Goal: Task Accomplishment & Management: Complete application form

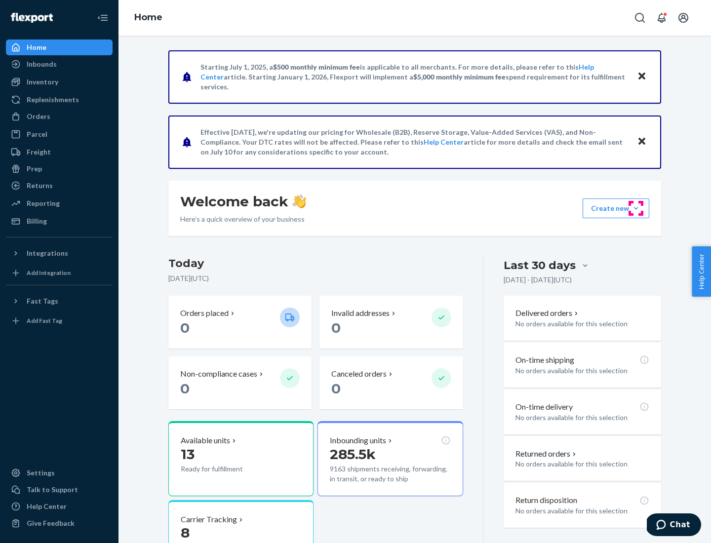
click at [636, 208] on button "Create new Create new inbound Create new order Create new product" at bounding box center [615, 208] width 67 height 20
click at [59, 64] on div "Inbounds" at bounding box center [59, 64] width 105 height 14
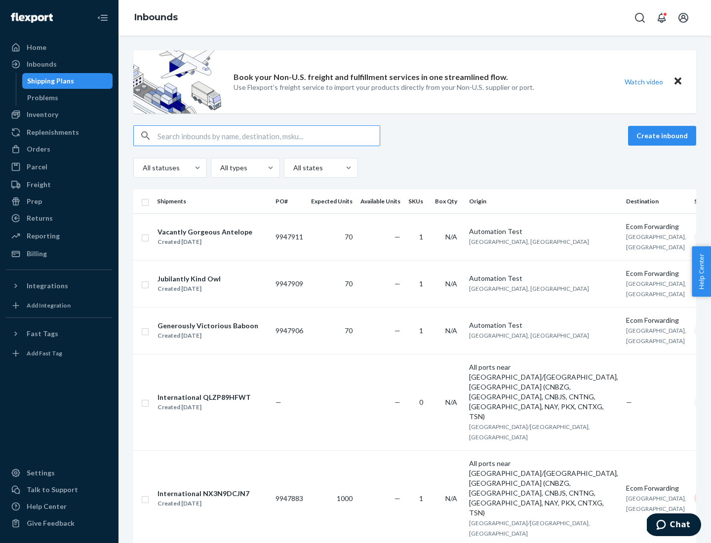
click at [663, 136] on button "Create inbound" at bounding box center [662, 136] width 68 height 20
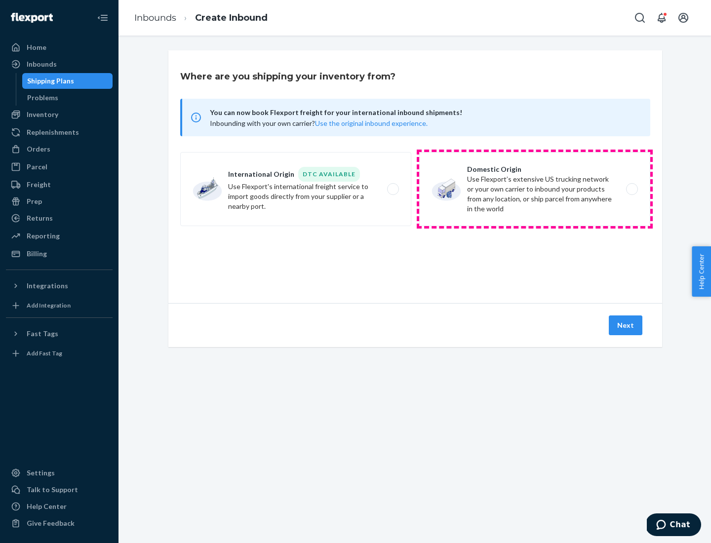
click at [534, 189] on label "Domestic Origin Use Flexport’s extensive US trucking network or your own carrie…" at bounding box center [534, 189] width 231 height 74
click at [631, 189] on input "Domestic Origin Use Flexport’s extensive US trucking network or your own carrie…" at bounding box center [634, 189] width 6 height 6
radio input "true"
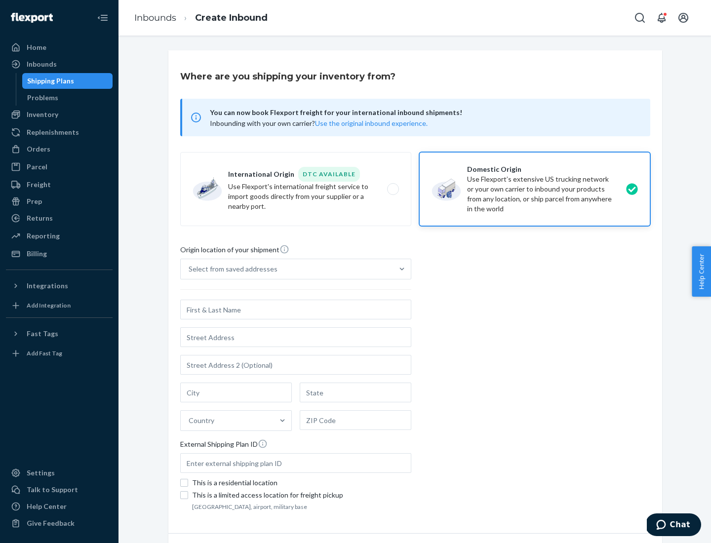
click at [287, 269] on div "Select from saved addresses" at bounding box center [287, 269] width 212 height 20
click at [189, 269] on input "Select from saved addresses" at bounding box center [188, 269] width 1 height 10
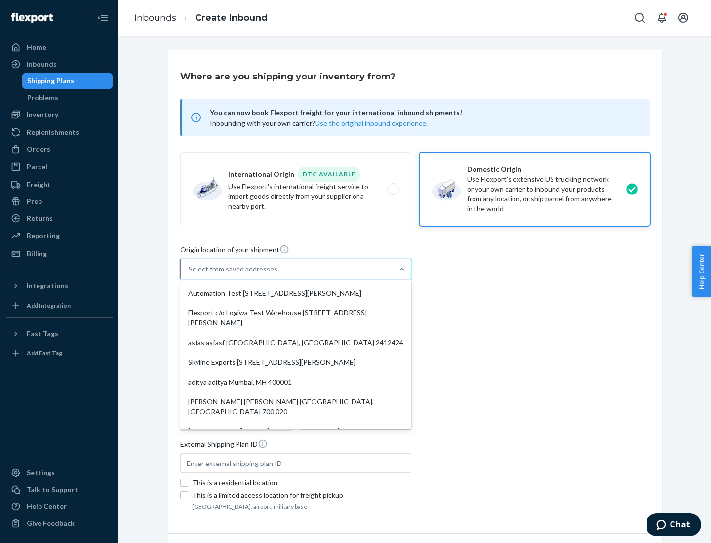
scroll to position [4, 0]
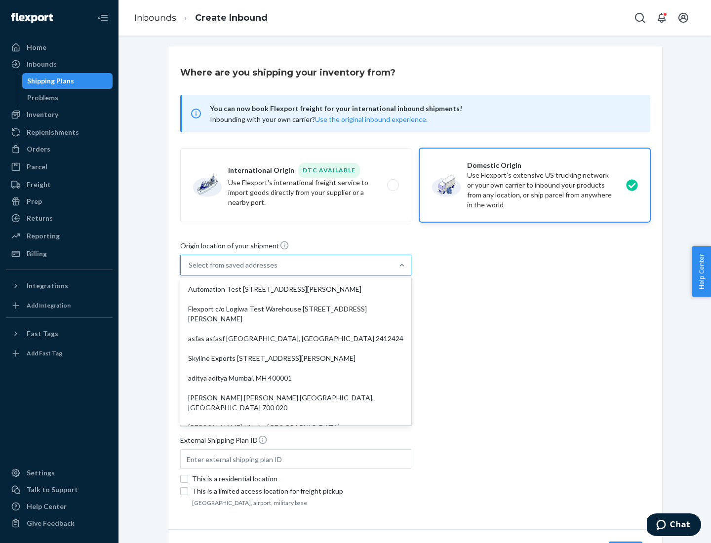
click at [296, 289] on div "Automation Test [STREET_ADDRESS][PERSON_NAME]" at bounding box center [295, 289] width 227 height 20
click at [189, 270] on input "option Automation Test [STREET_ADDRESS][PERSON_NAME]. 9 results available. Use …" at bounding box center [188, 265] width 1 height 10
type input "Automation Test"
type input "9th Floor"
type input "[GEOGRAPHIC_DATA]"
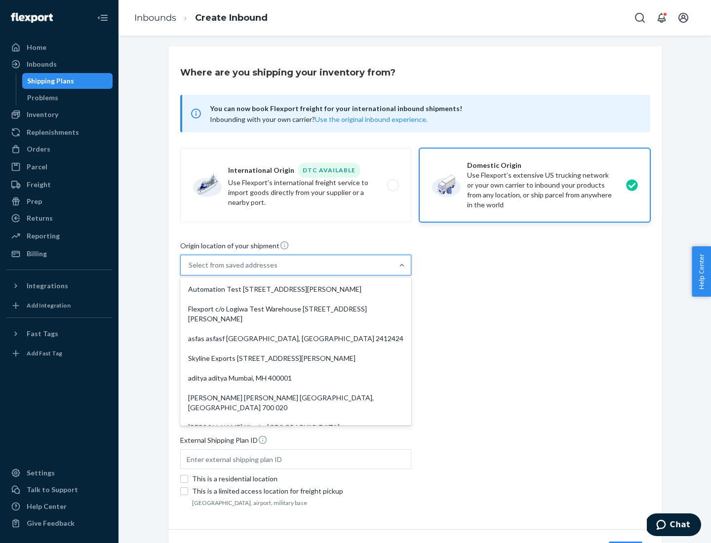
type input "CA"
type input "94104"
type input "[STREET_ADDRESS][PERSON_NAME]"
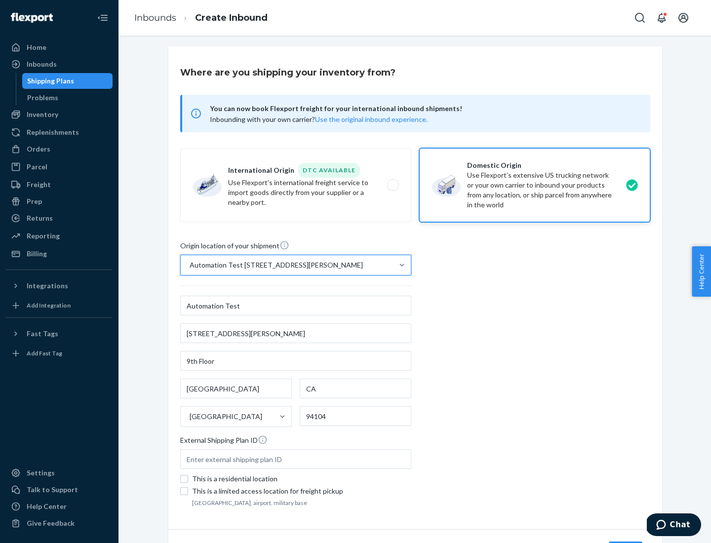
scroll to position [58, 0]
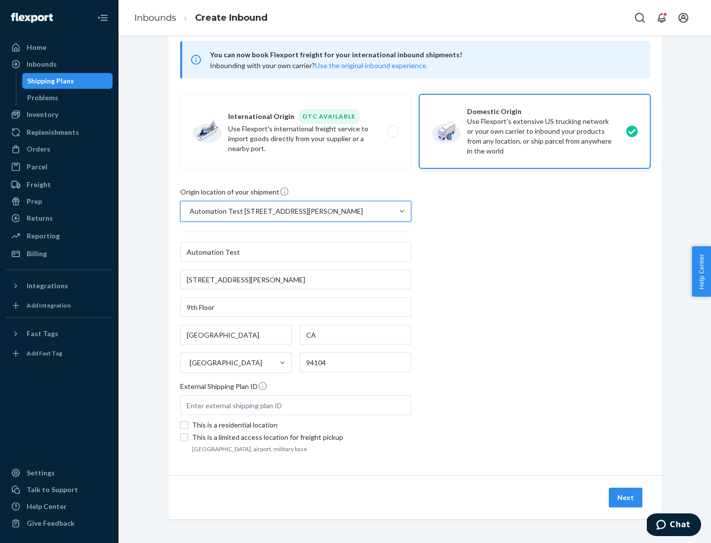
click at [626, 497] on button "Next" at bounding box center [625, 498] width 34 height 20
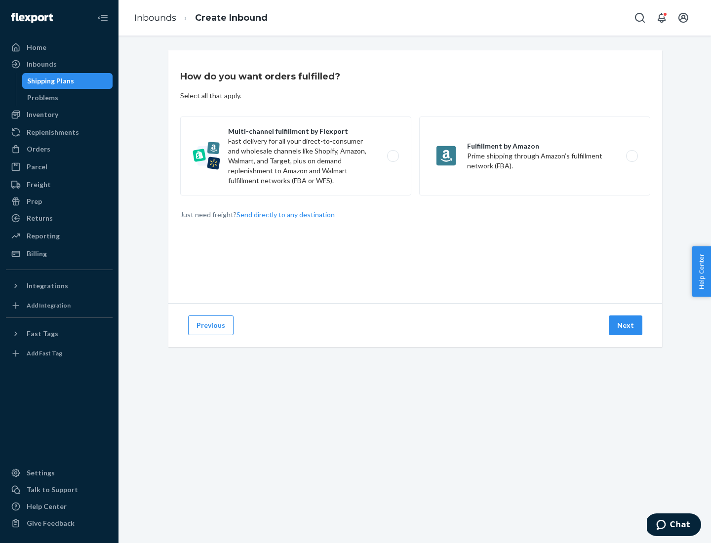
click at [296, 156] on label "Multi-channel fulfillment by Flexport Fast delivery for all your direct-to-cons…" at bounding box center [295, 155] width 231 height 79
click at [392, 156] on input "Multi-channel fulfillment by Flexport Fast delivery for all your direct-to-cons…" at bounding box center [395, 156] width 6 height 6
radio input "true"
click at [626, 325] on button "Next" at bounding box center [625, 325] width 34 height 20
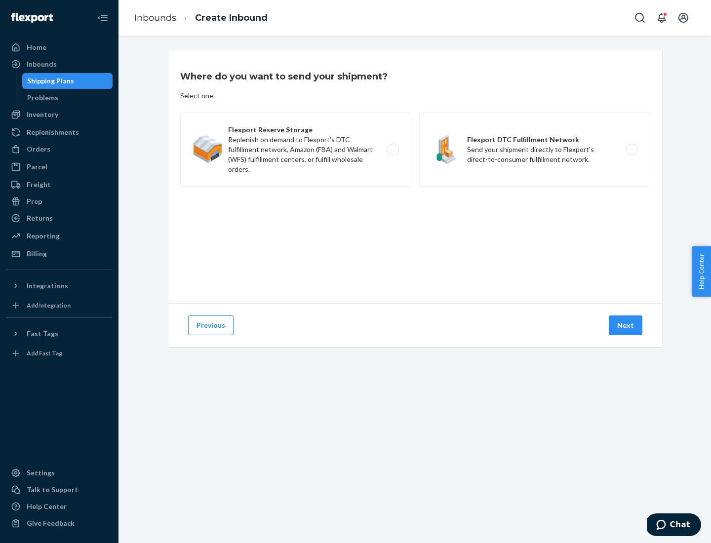
click at [534, 150] on label "Flexport DTC Fulfillment Network Send your shipment directly to Flexport's dire…" at bounding box center [534, 150] width 231 height 74
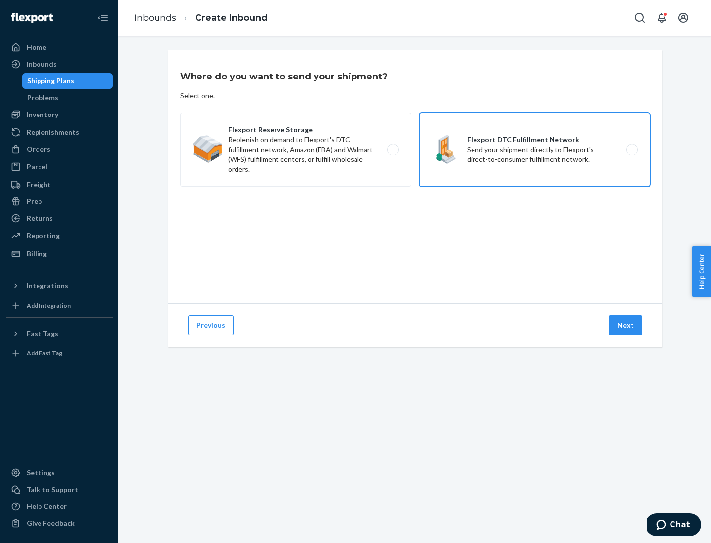
click at [631, 150] on input "Flexport DTC Fulfillment Network Send your shipment directly to Flexport's dire…" at bounding box center [634, 150] width 6 height 6
radio input "true"
click at [626, 325] on button "Next" at bounding box center [625, 325] width 34 height 20
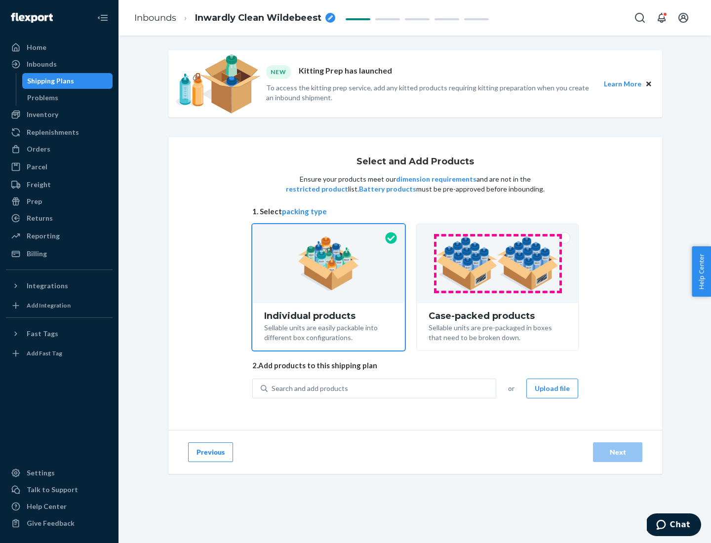
click at [497, 263] on img at bounding box center [497, 263] width 123 height 54
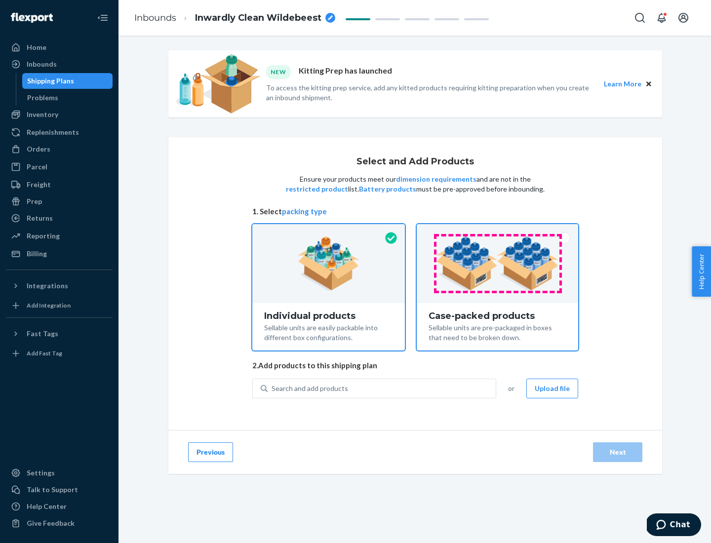
click at [497, 230] on input "Case-packed products Sellable units are pre-packaged in boxes that need to be b…" at bounding box center [497, 227] width 6 height 6
radio input "true"
radio input "false"
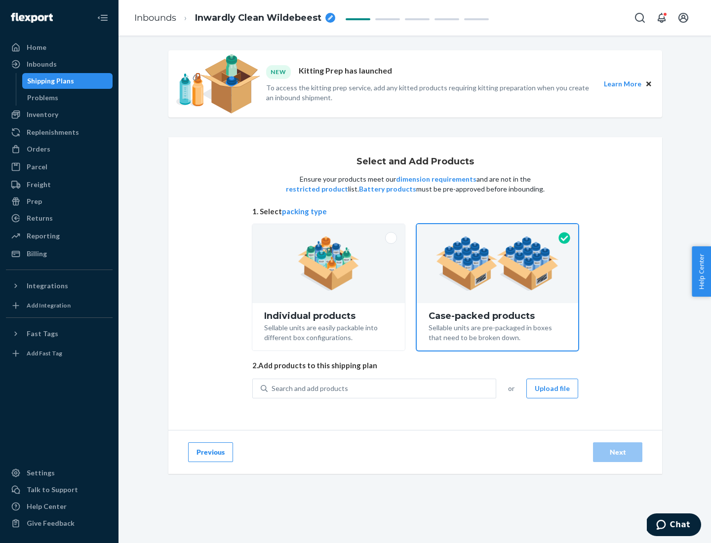
click at [382, 388] on div "Search and add products" at bounding box center [381, 388] width 228 height 18
click at [272, 388] on input "Search and add products" at bounding box center [271, 388] width 1 height 10
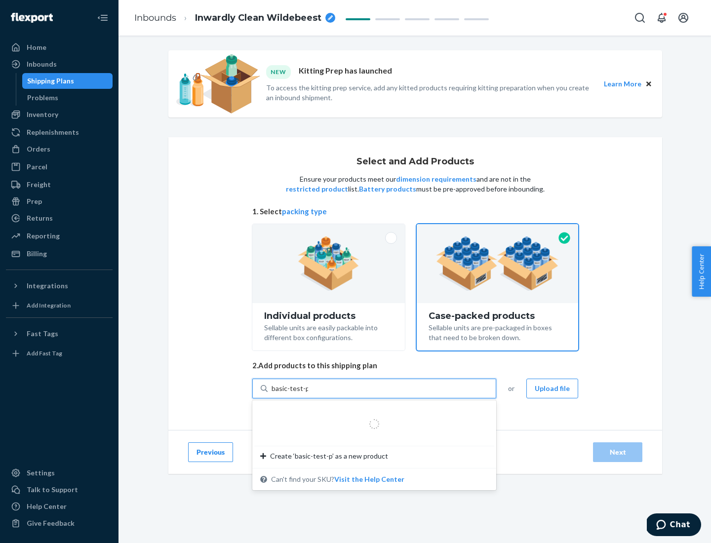
type input "basic-test-product-1"
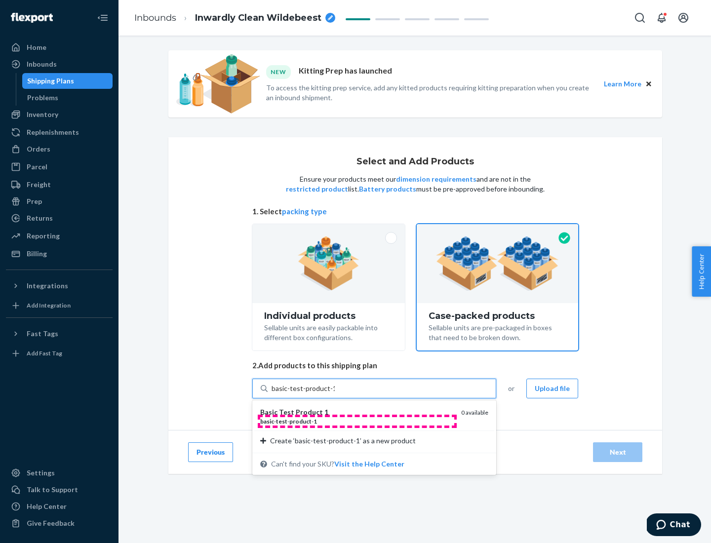
click at [357, 421] on div "basic - test - product - 1" at bounding box center [356, 421] width 193 height 8
click at [335, 393] on input "basic-test-product-1" at bounding box center [302, 388] width 63 height 10
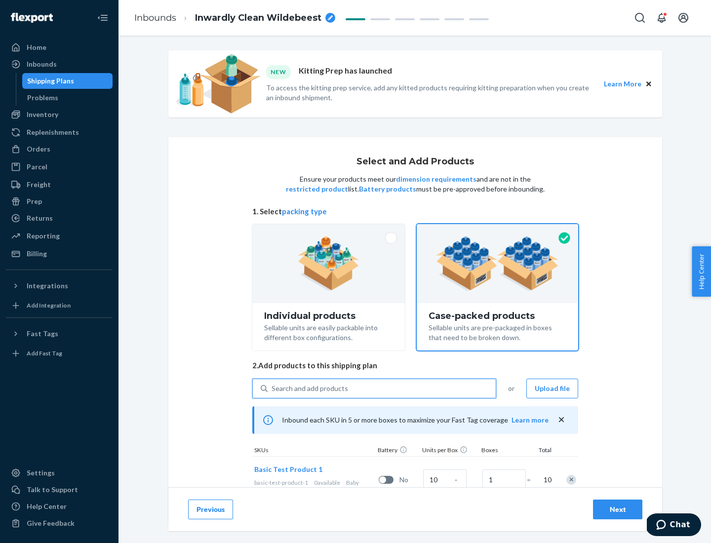
scroll to position [36, 0]
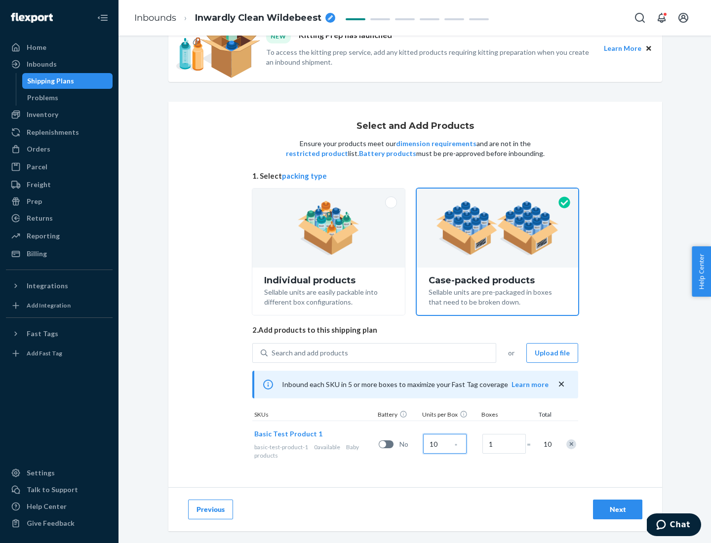
type input "10"
type input "7"
click at [617, 509] on div "Next" at bounding box center [617, 509] width 33 height 10
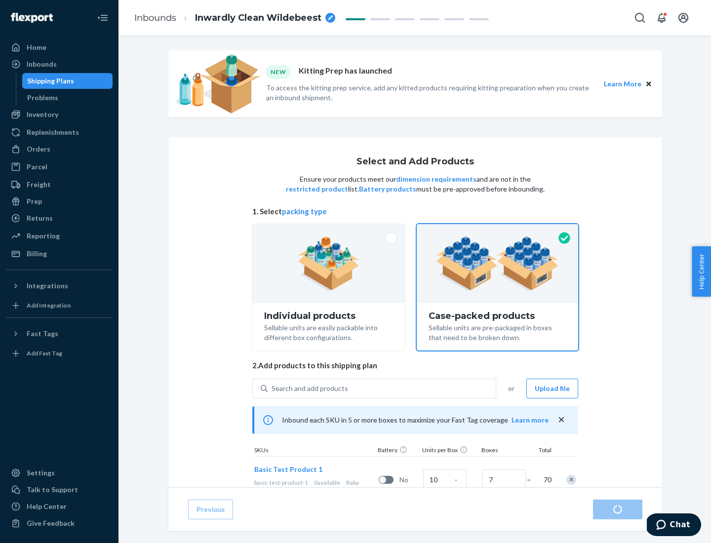
radio input "true"
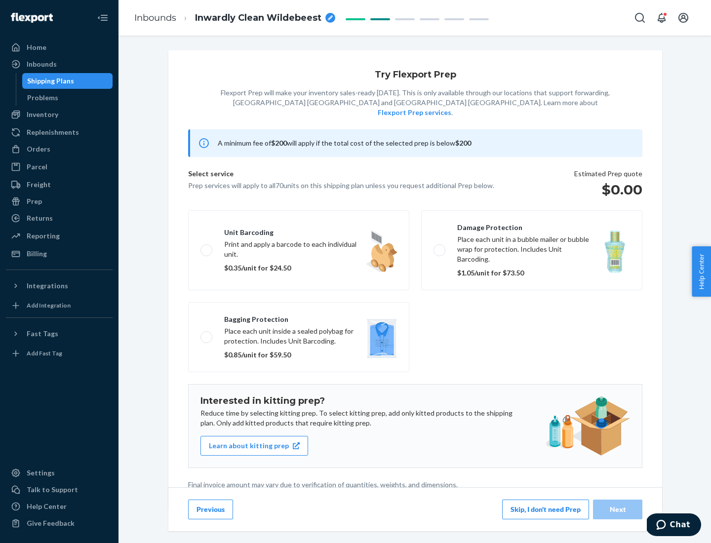
scroll to position [2, 0]
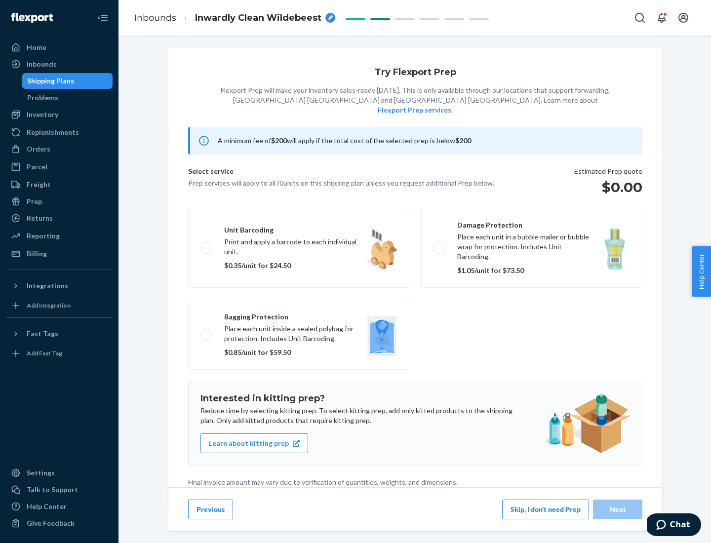
click at [545, 509] on button "Skip, I don't need Prep" at bounding box center [545, 509] width 87 height 20
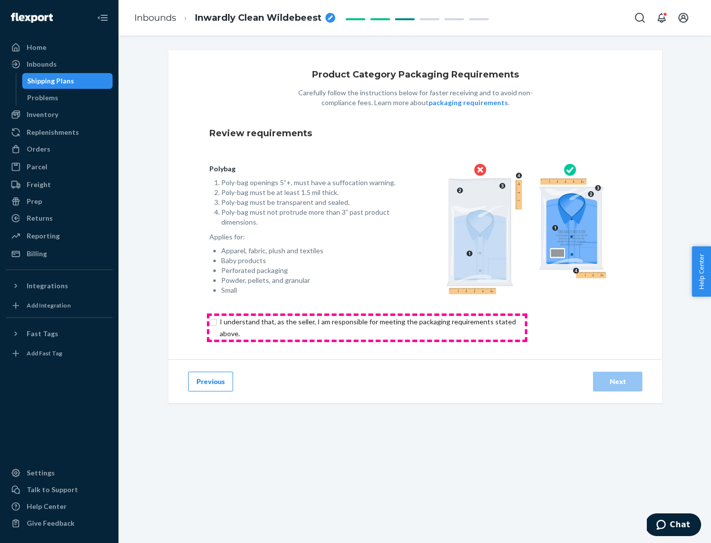
click at [367, 327] on input "checkbox" at bounding box center [373, 328] width 328 height 24
checkbox input "true"
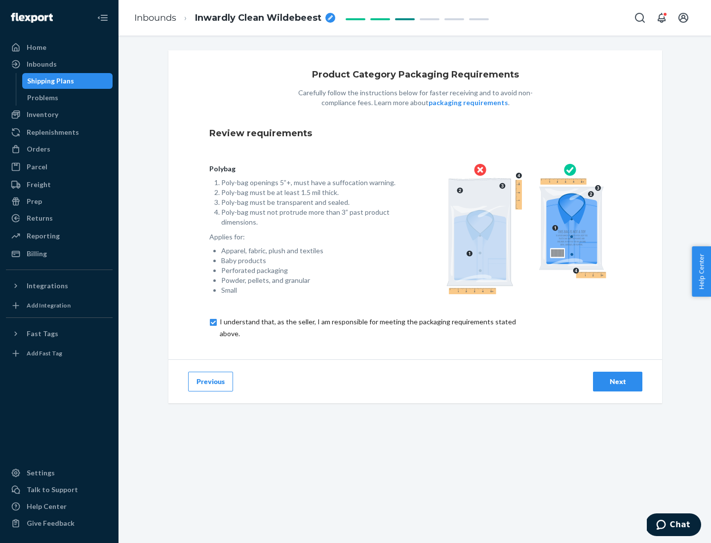
click at [617, 381] on div "Next" at bounding box center [617, 381] width 33 height 10
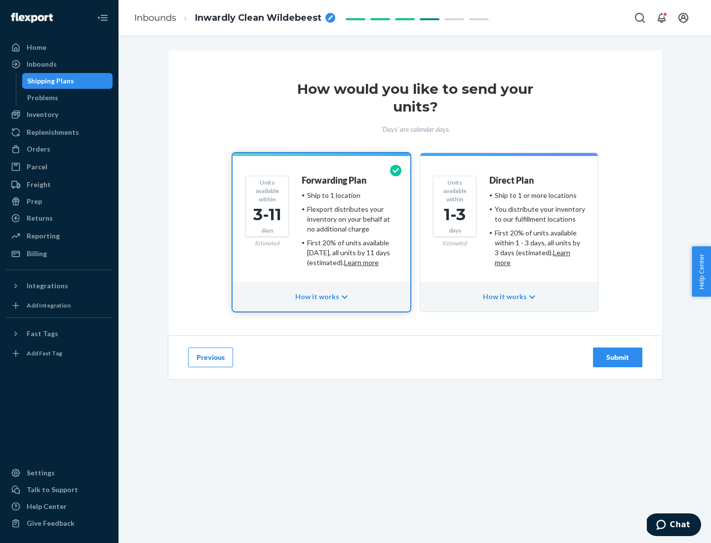
click at [509, 225] on ul "Ship to 1 or more locations You distribute your inventory to our fulfillment lo…" at bounding box center [537, 228] width 96 height 77
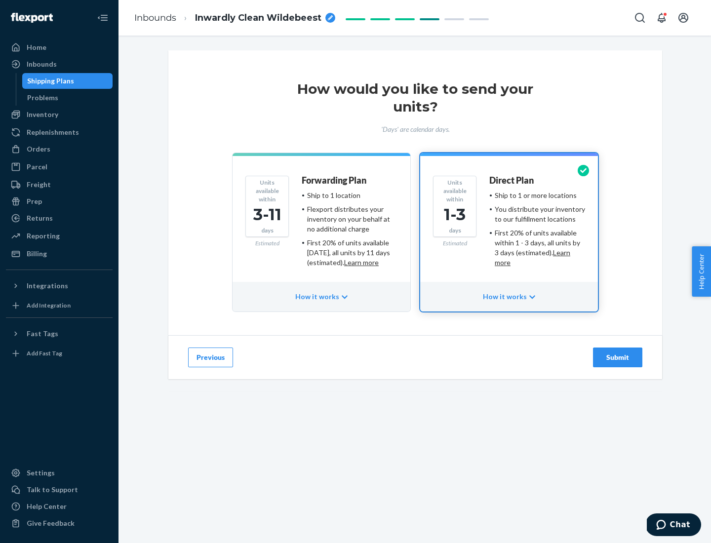
click at [617, 357] on div "Submit" at bounding box center [617, 357] width 33 height 10
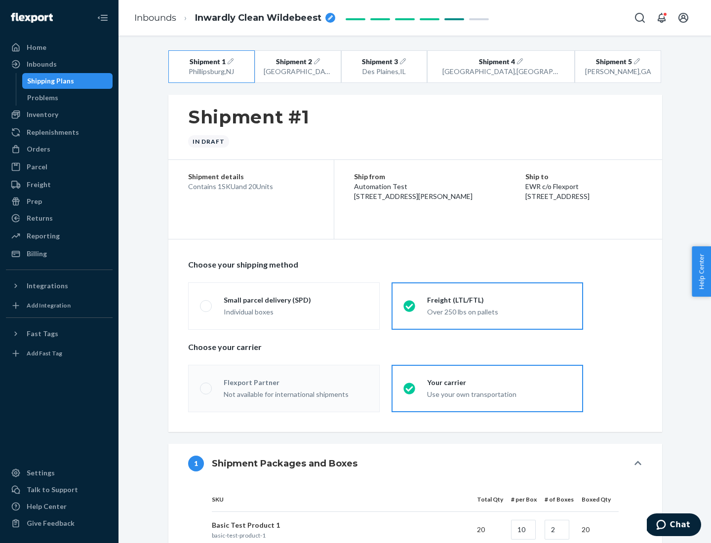
radio input "true"
radio input "false"
radio input "true"
radio input "false"
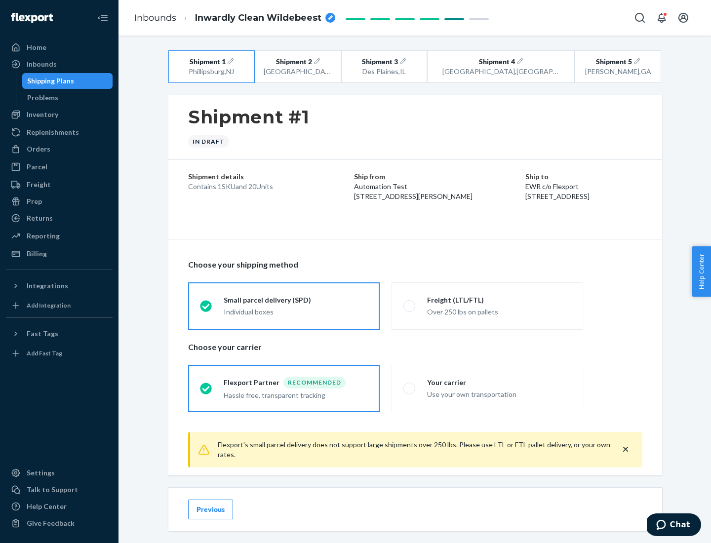
scroll to position [11, 0]
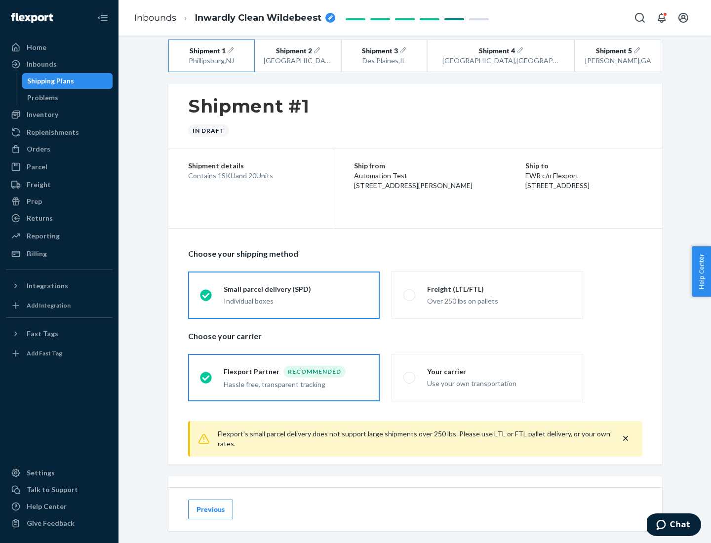
click at [499, 289] on div "Freight (LTL/FTL)" at bounding box center [499, 289] width 144 height 10
click at [410, 292] on input "Freight (LTL/FTL) Over 250 lbs on pallets" at bounding box center [406, 295] width 6 height 6
radio input "true"
radio input "false"
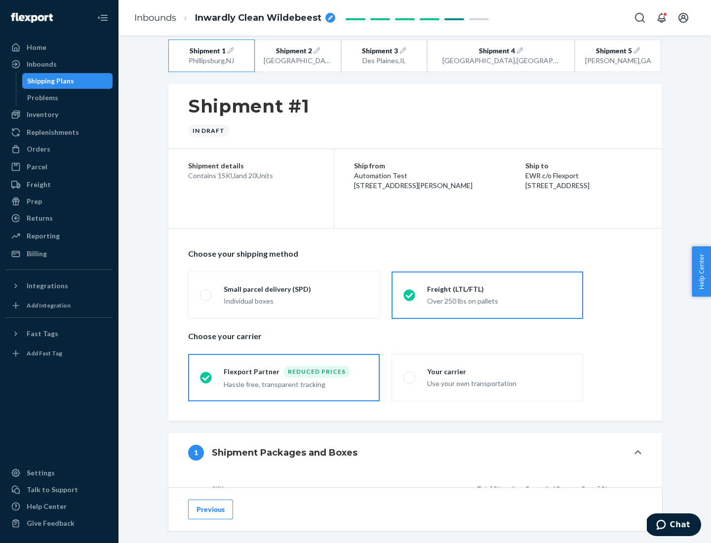
scroll to position [93, 0]
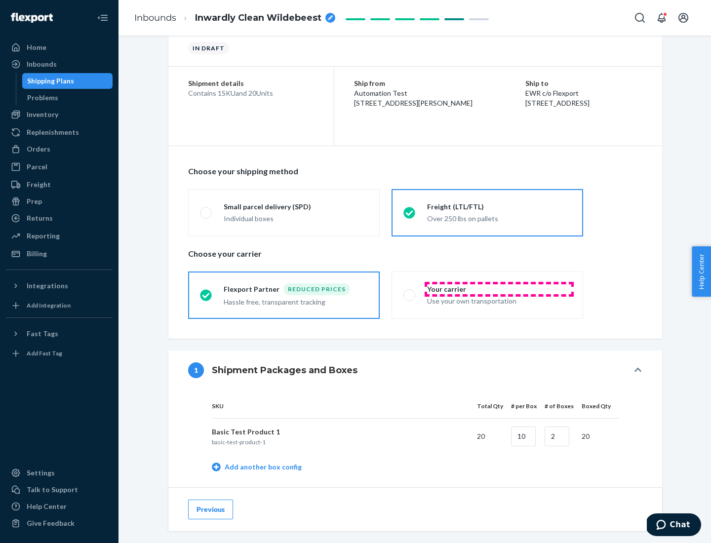
click at [499, 289] on div "Your carrier" at bounding box center [499, 289] width 144 height 10
click at [410, 292] on input "Your carrier Use your own transportation" at bounding box center [406, 295] width 6 height 6
radio input "true"
radio input "false"
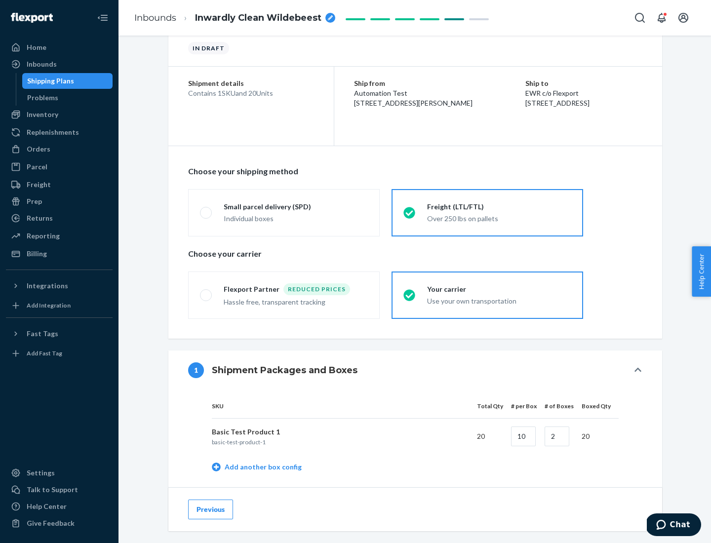
scroll to position [312, 0]
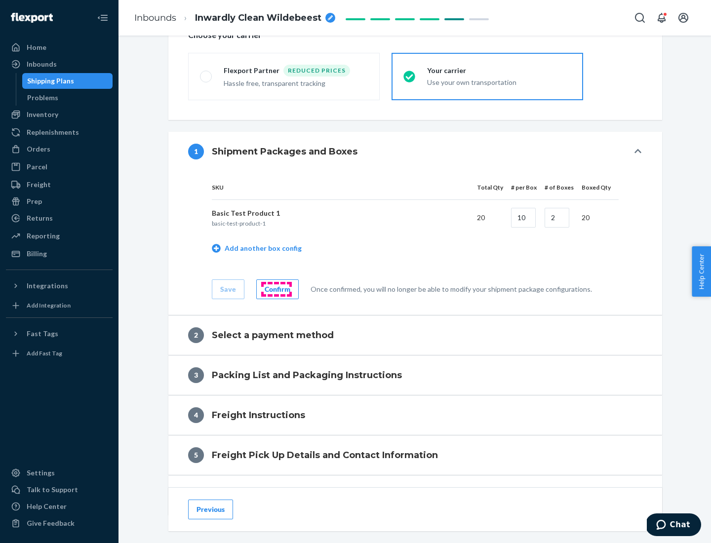
click at [276, 289] on div "Confirm" at bounding box center [277, 289] width 26 height 10
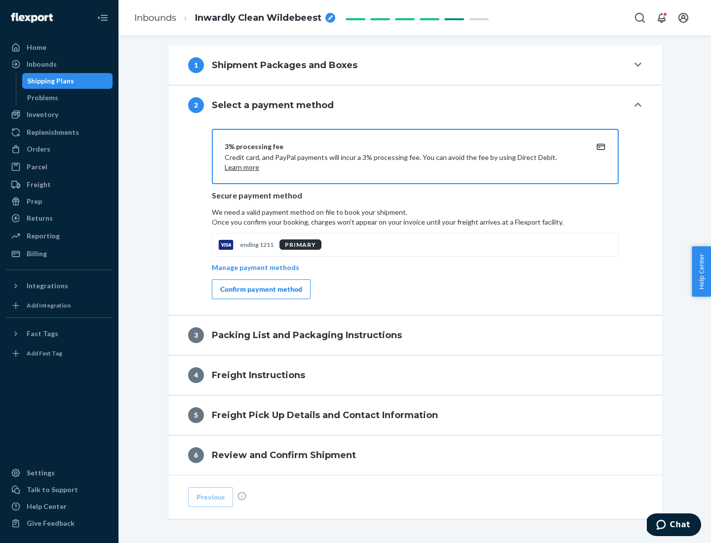
click at [260, 289] on div "Confirm payment method" at bounding box center [261, 289] width 82 height 10
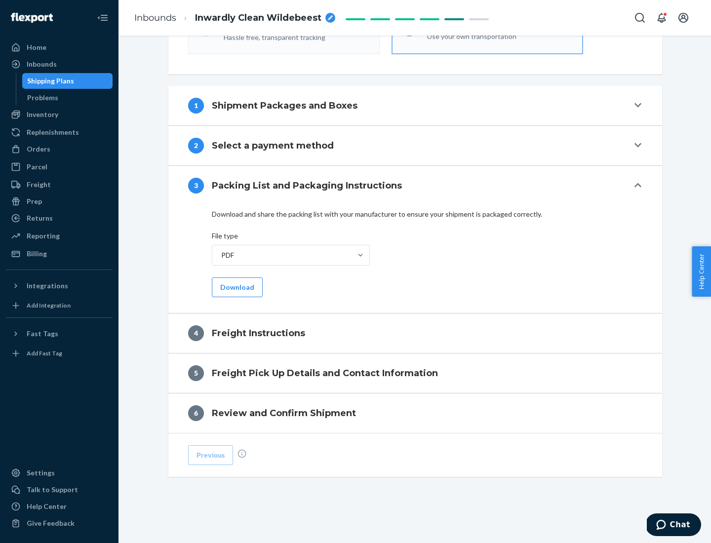
scroll to position [356, 0]
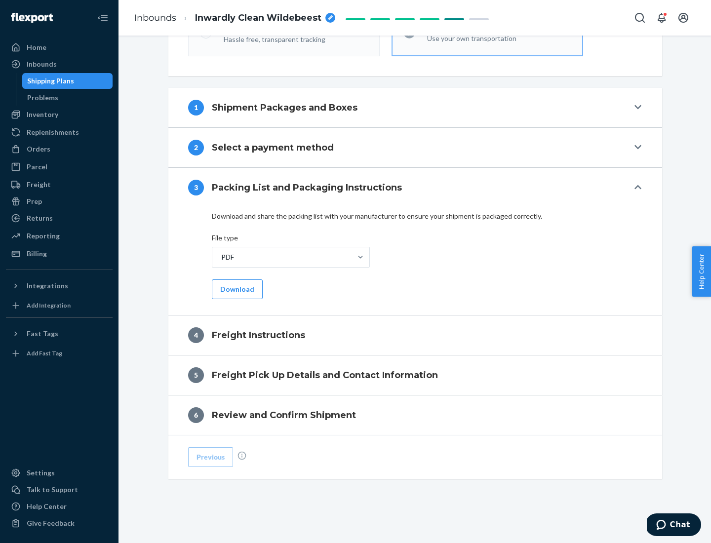
click at [236, 289] on button "Download" at bounding box center [237, 289] width 51 height 20
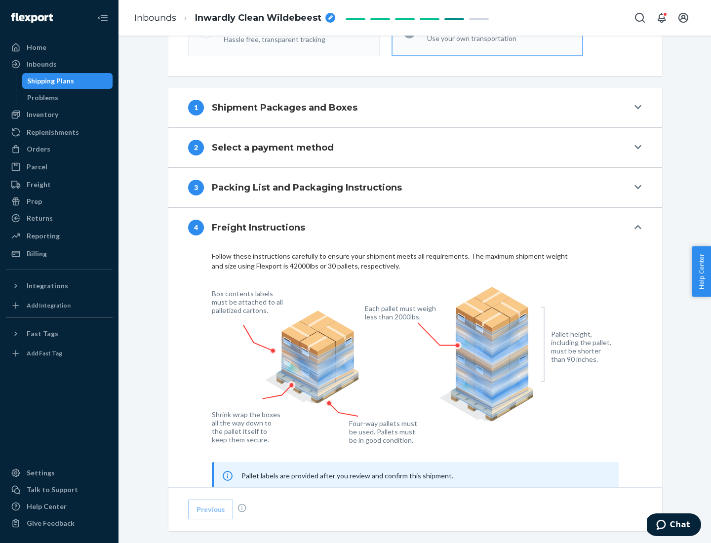
scroll to position [597, 0]
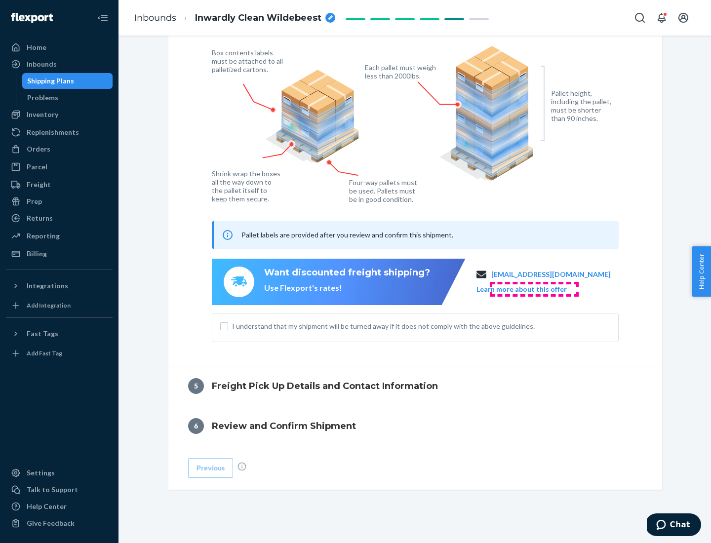
click at [533, 289] on button "Learn more about this offer" at bounding box center [521, 289] width 90 height 10
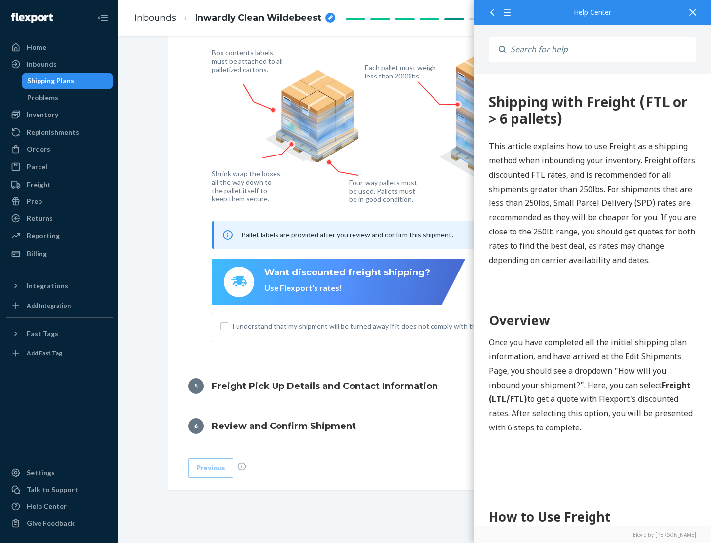
scroll to position [0, 0]
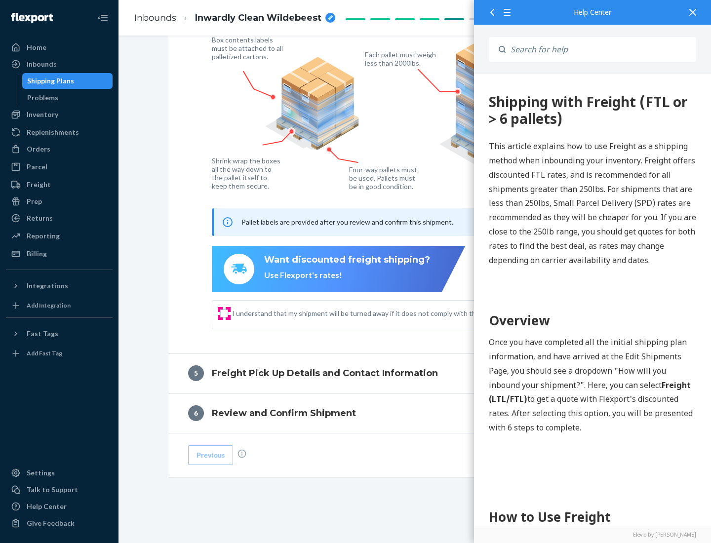
click at [224, 313] on input "I understand that my shipment will be turned away if it does not comply with th…" at bounding box center [224, 313] width 8 height 8
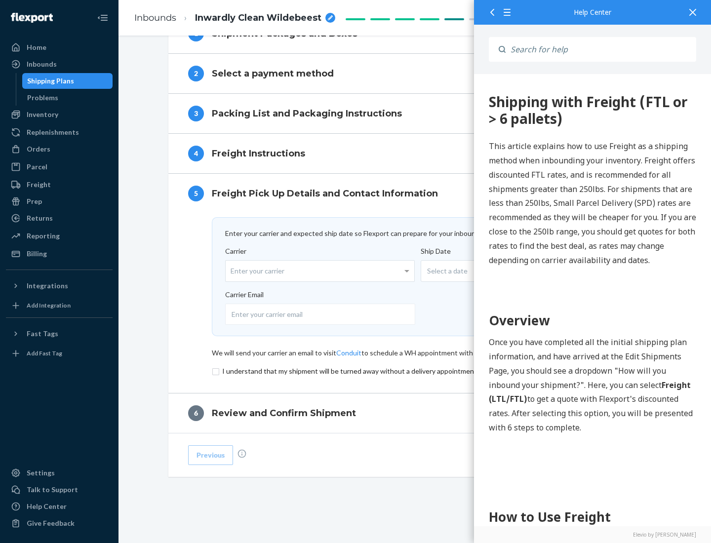
click at [415, 371] on input "checkbox" at bounding box center [415, 371] width 407 height 12
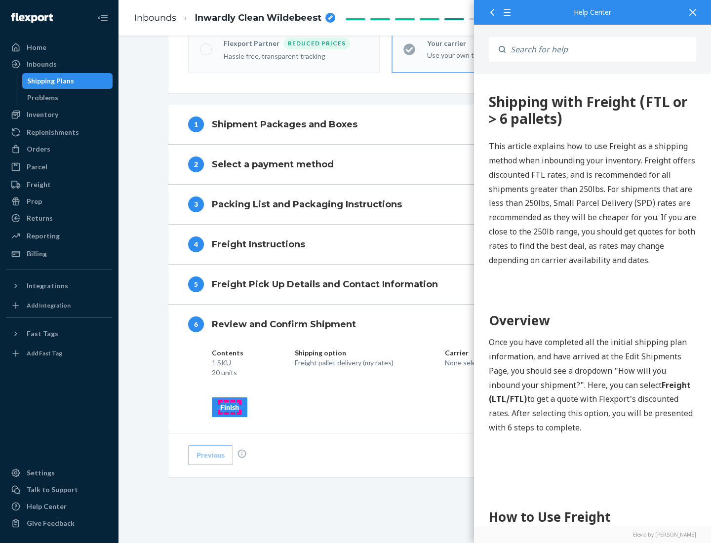
click at [229, 407] on div "Finish" at bounding box center [229, 407] width 19 height 10
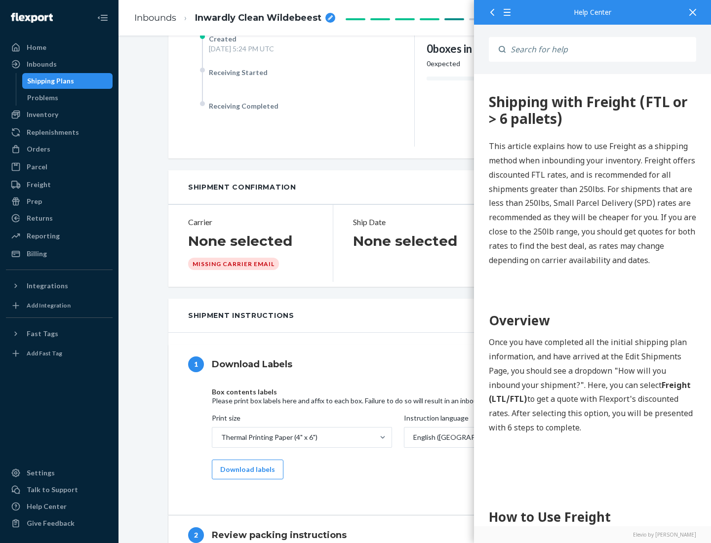
scroll to position [0, 0]
